Goal: Information Seeking & Learning: Learn about a topic

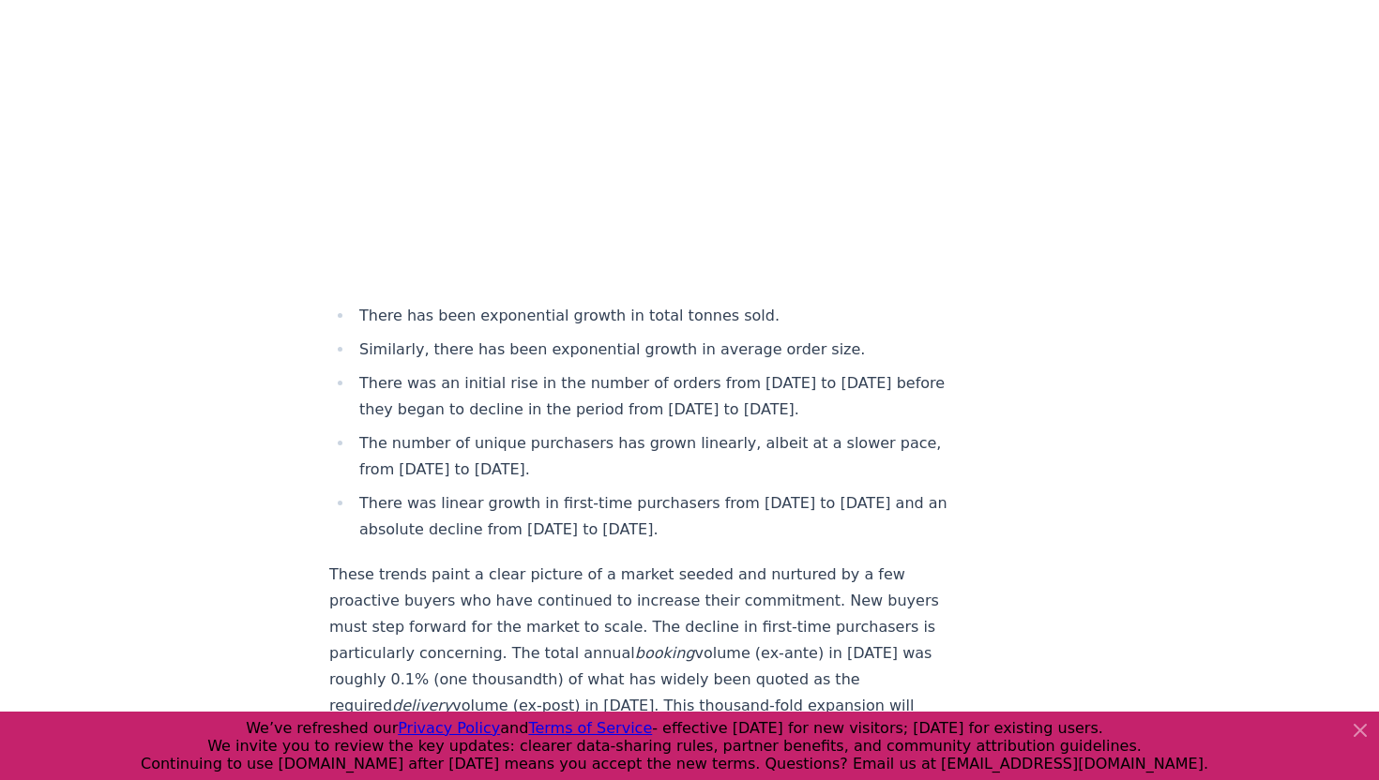
scroll to position [7094, 0]
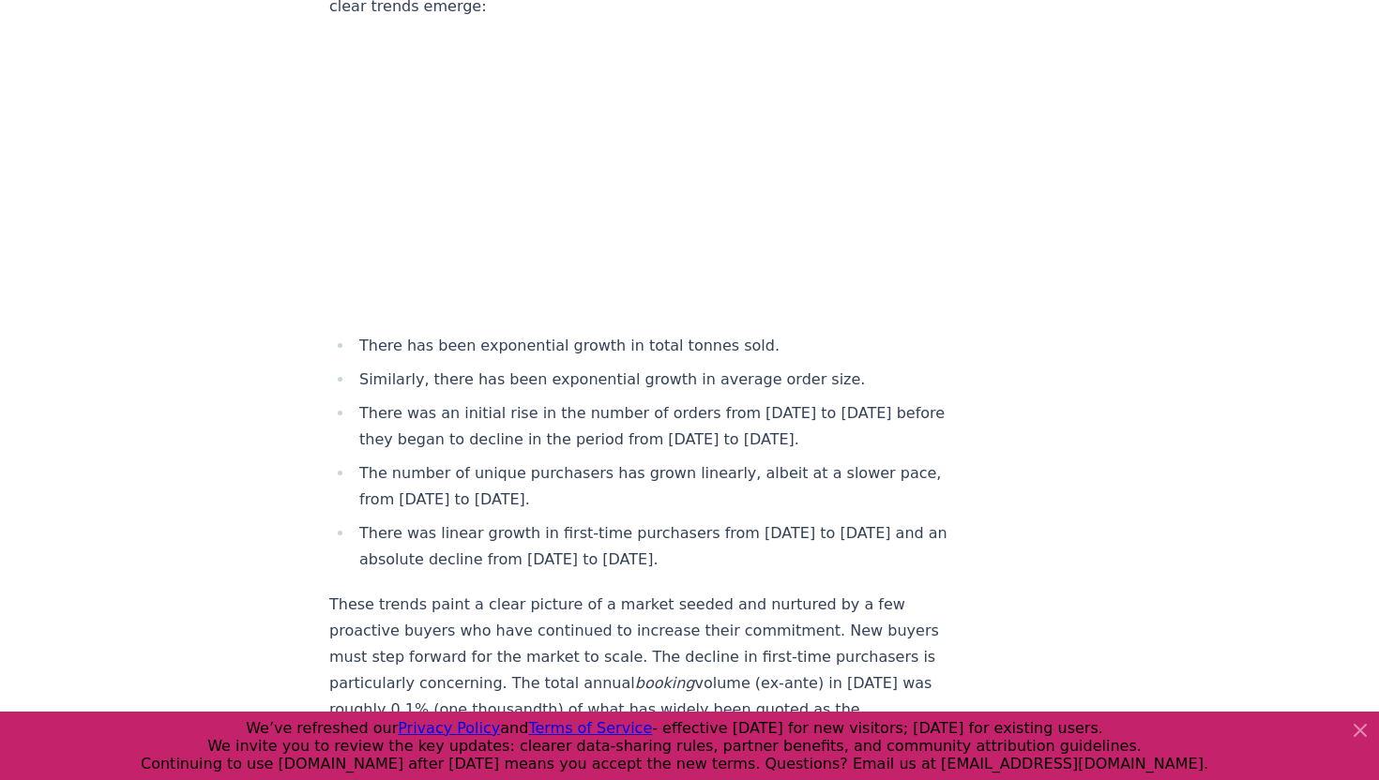
drag, startPoint x: 1358, startPoint y: 731, endPoint x: 1286, endPoint y: 644, distance: 113.3
click at [348, 736] on span "We’ve refreshed our" at bounding box center [322, 729] width 152 height 18
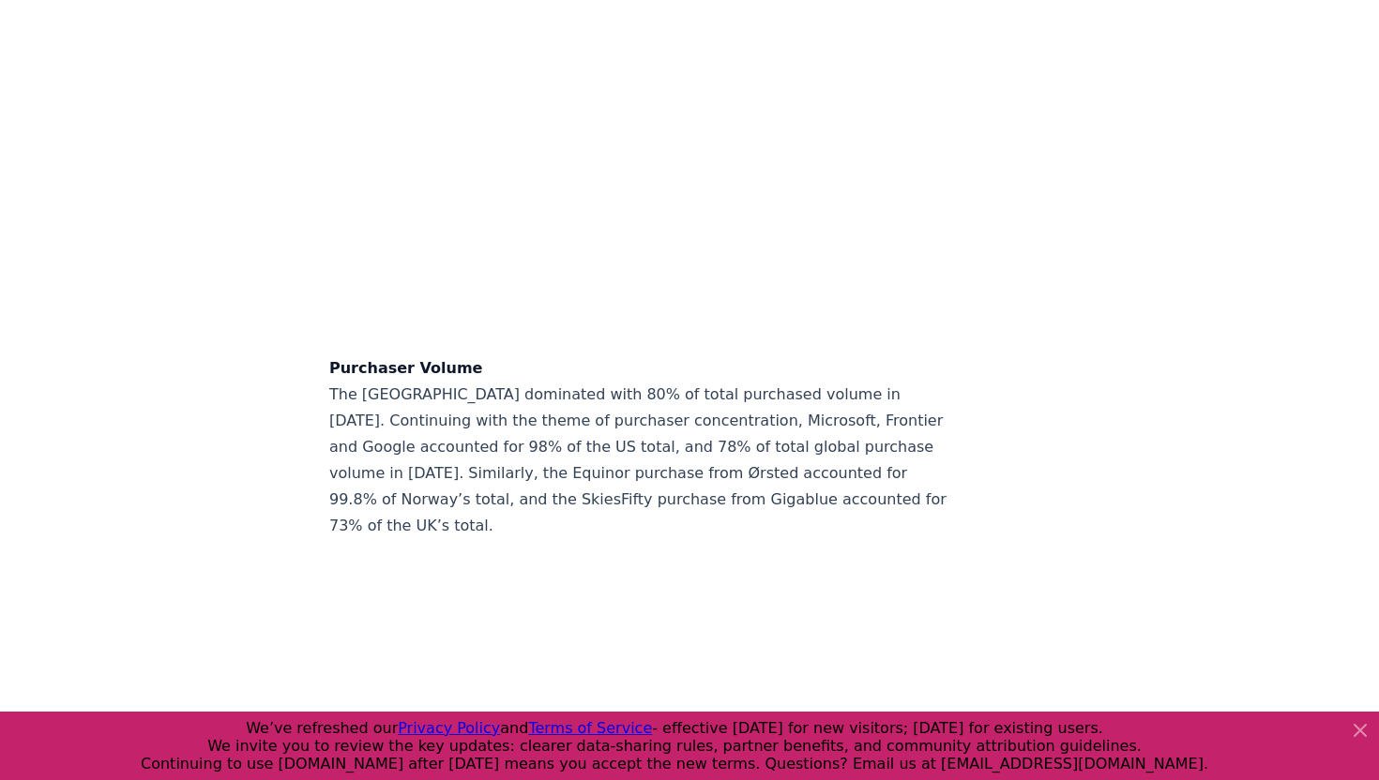
scroll to position [15800, 0]
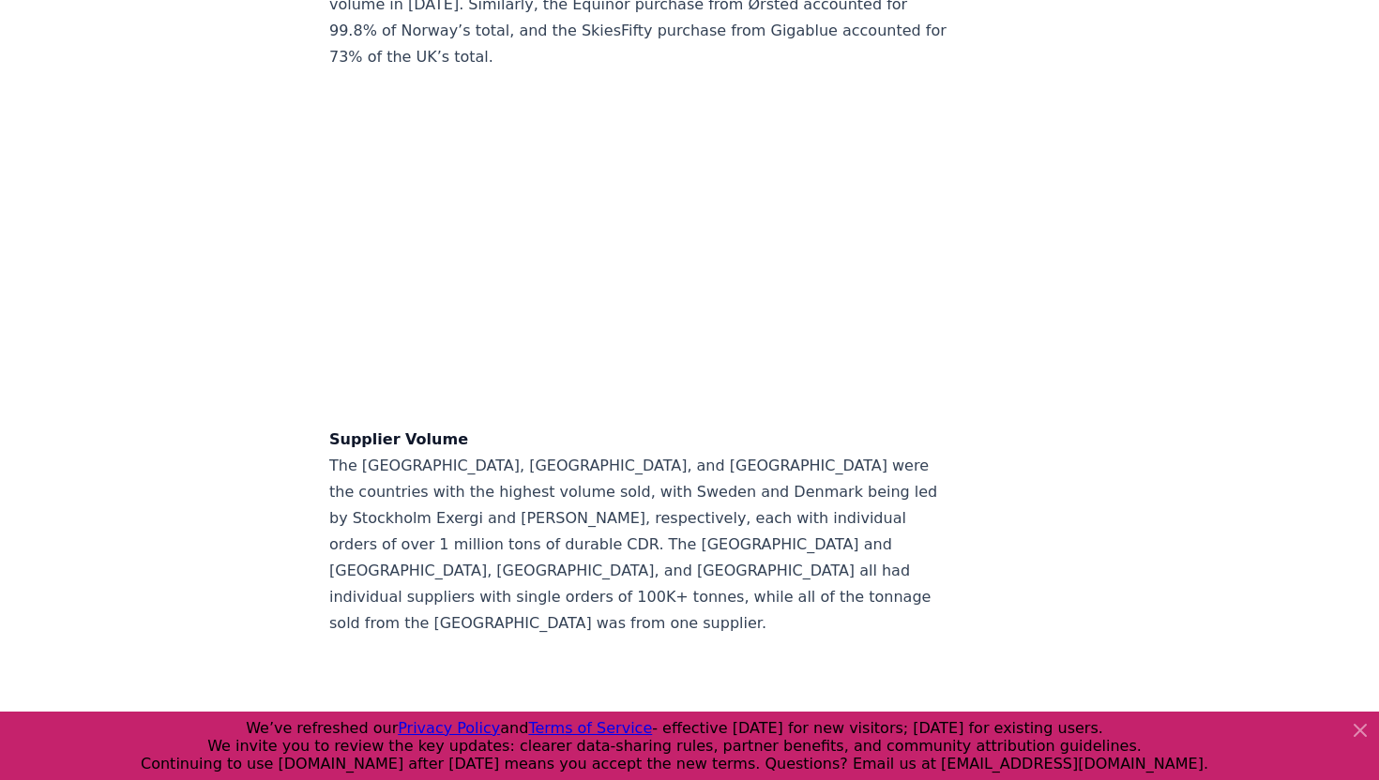
click at [1355, 727] on icon at bounding box center [1360, 731] width 23 height 23
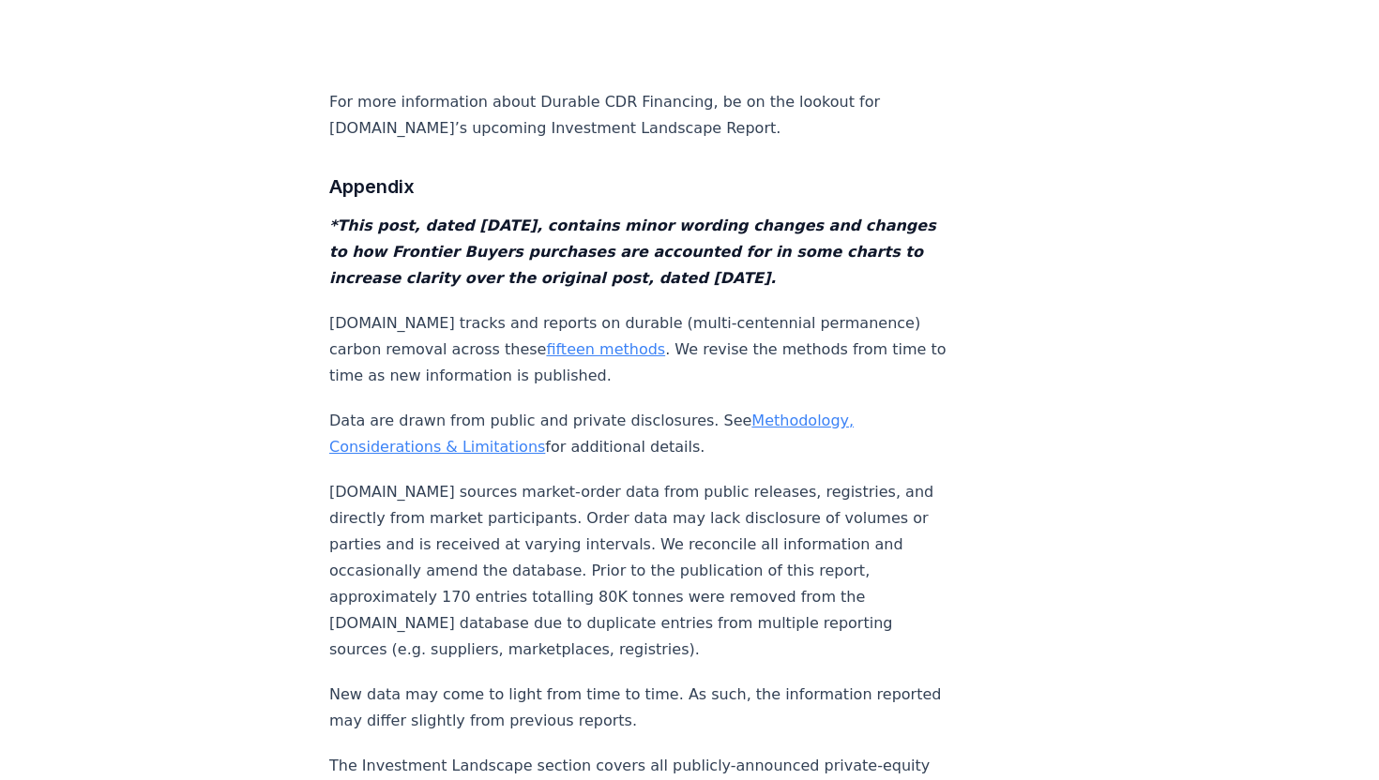
scroll to position [18873, 0]
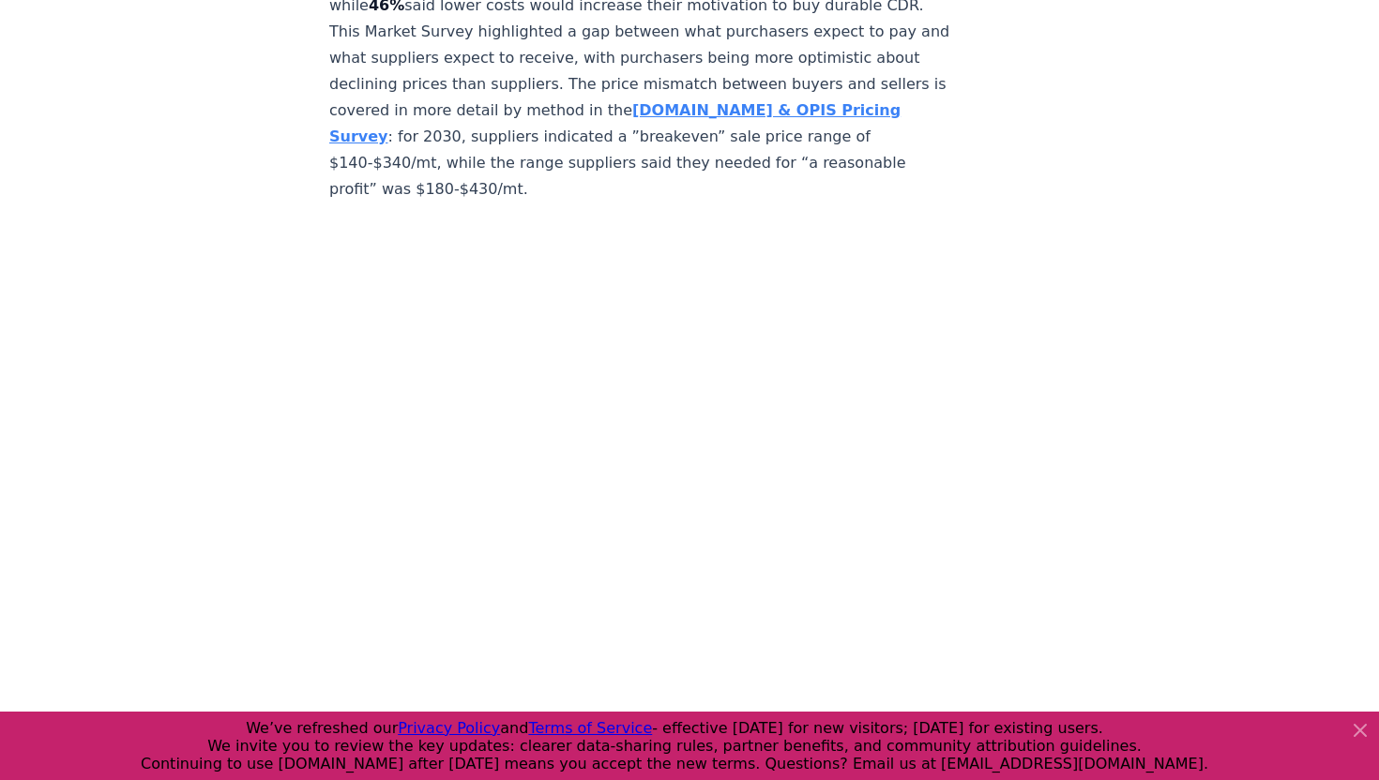
scroll to position [6368, 0]
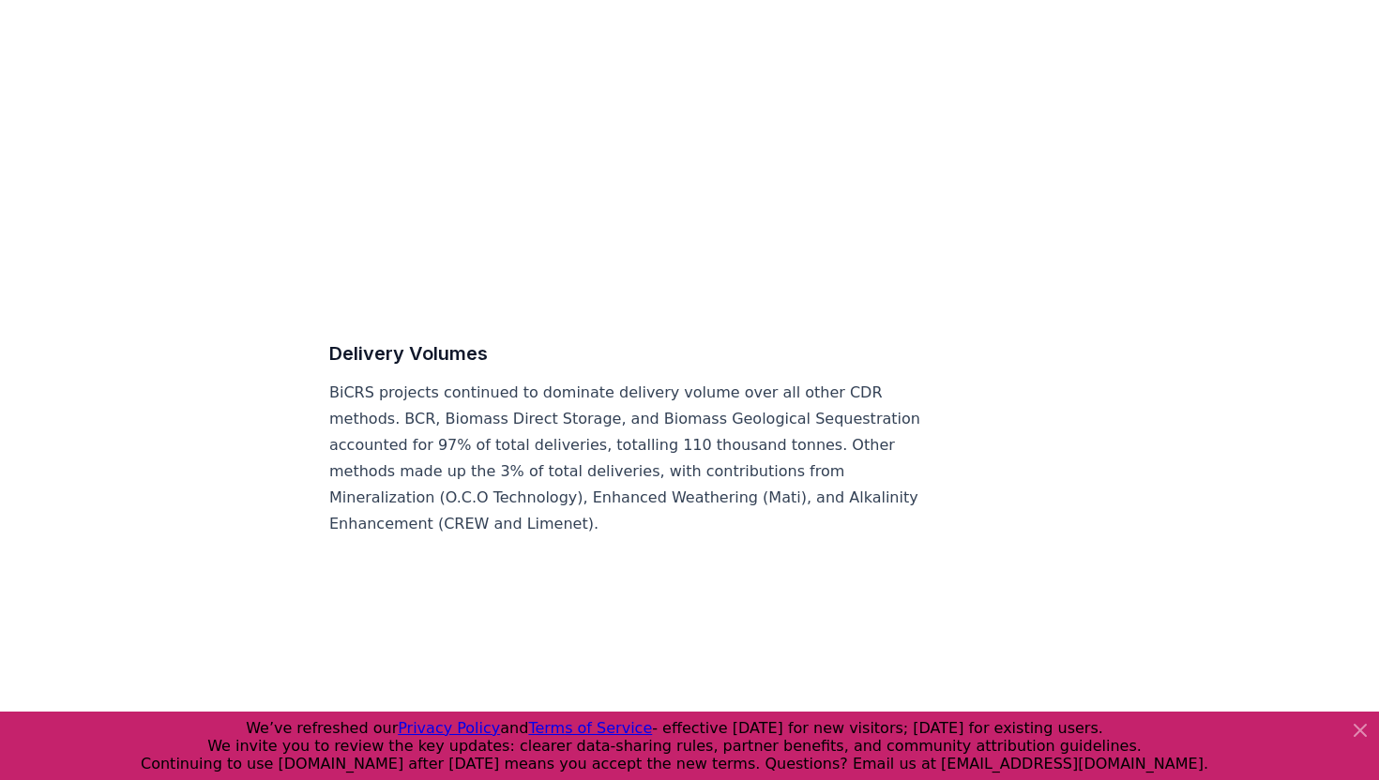
scroll to position [9332, 0]
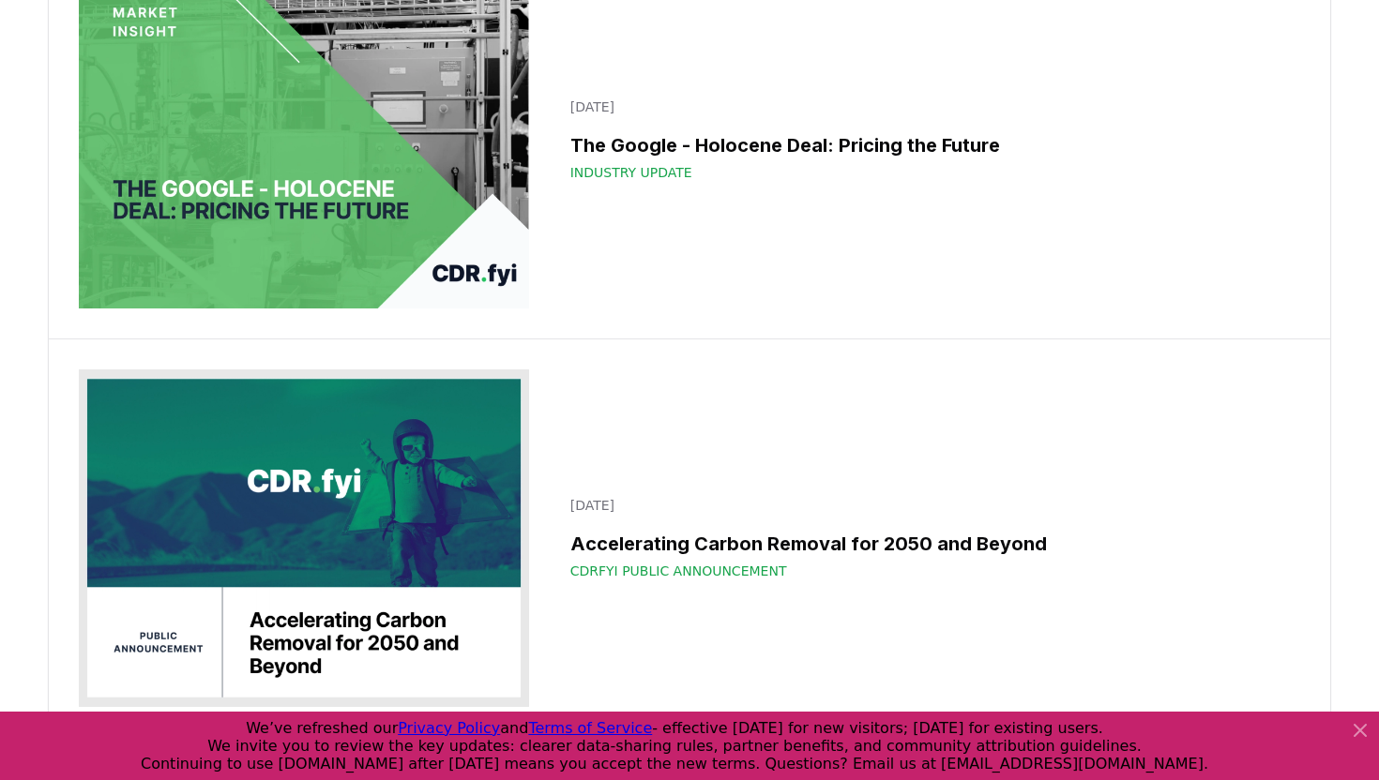
scroll to position [24513, 0]
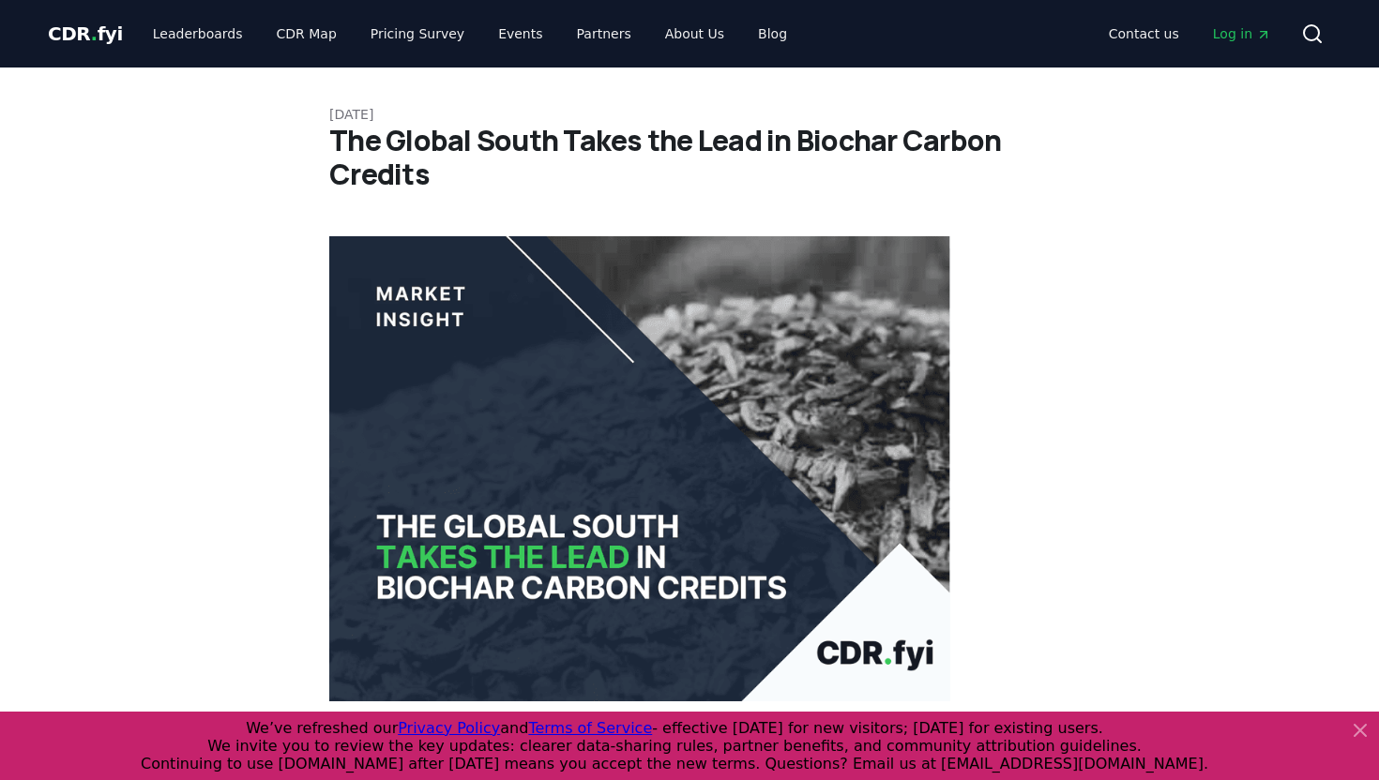
click at [82, 45] on link "CDR . fyi" at bounding box center [85, 34] width 75 height 26
